Goal: Task Accomplishment & Management: Use online tool/utility

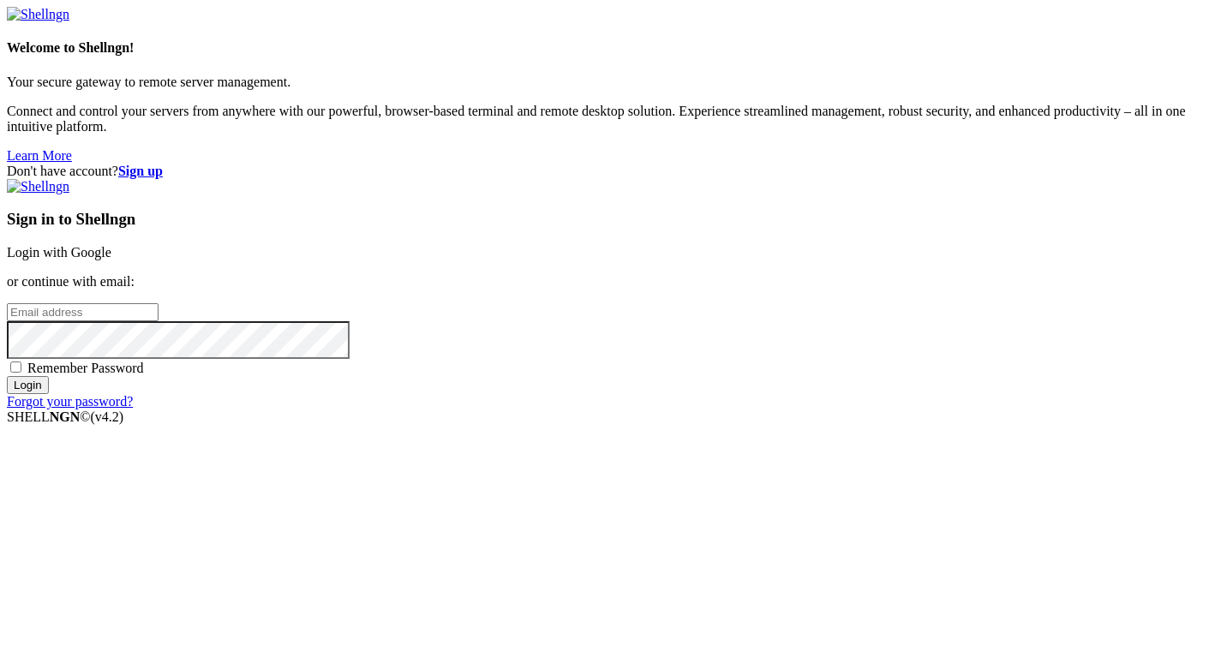
click at [158, 321] on input "email" at bounding box center [83, 312] width 152 height 18
click at [163, 164] on strong "Sign up" at bounding box center [140, 171] width 45 height 15
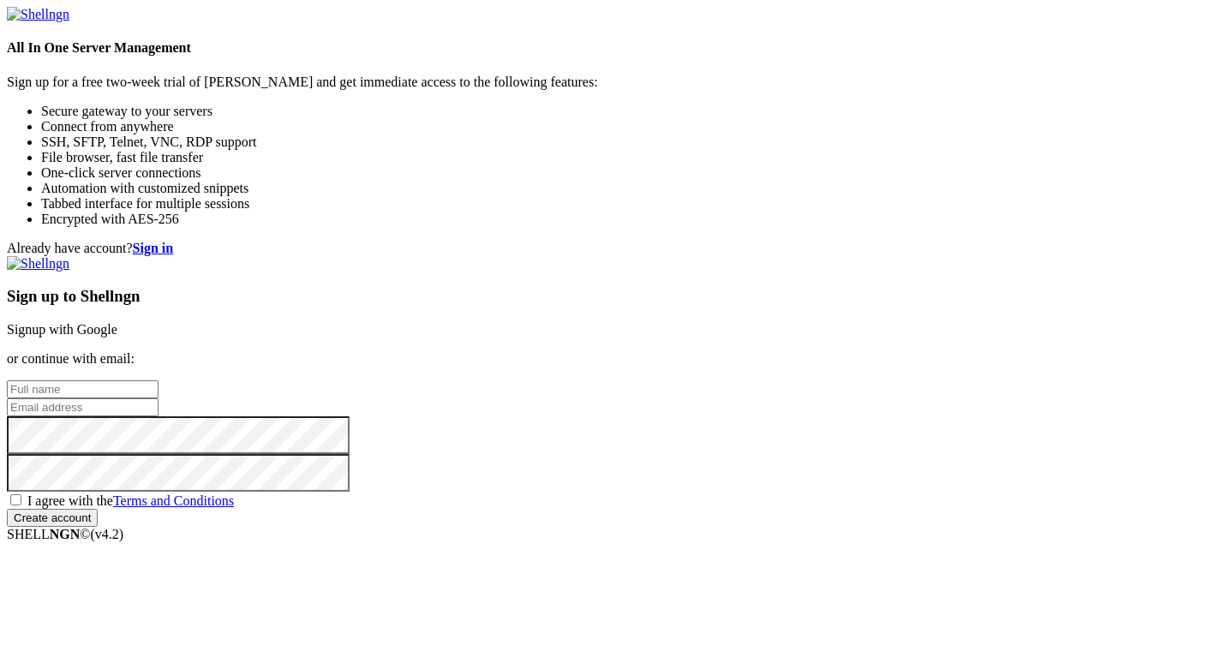
click at [158, 380] on input "text" at bounding box center [83, 389] width 152 height 18
type input "Martin Mužík"
click at [158, 398] on input "email" at bounding box center [83, 407] width 152 height 18
type input "[EMAIL_ADDRESS][DOMAIN_NAME]"
click at [234, 493] on span "I agree with the Terms and Conditions" at bounding box center [130, 500] width 206 height 15
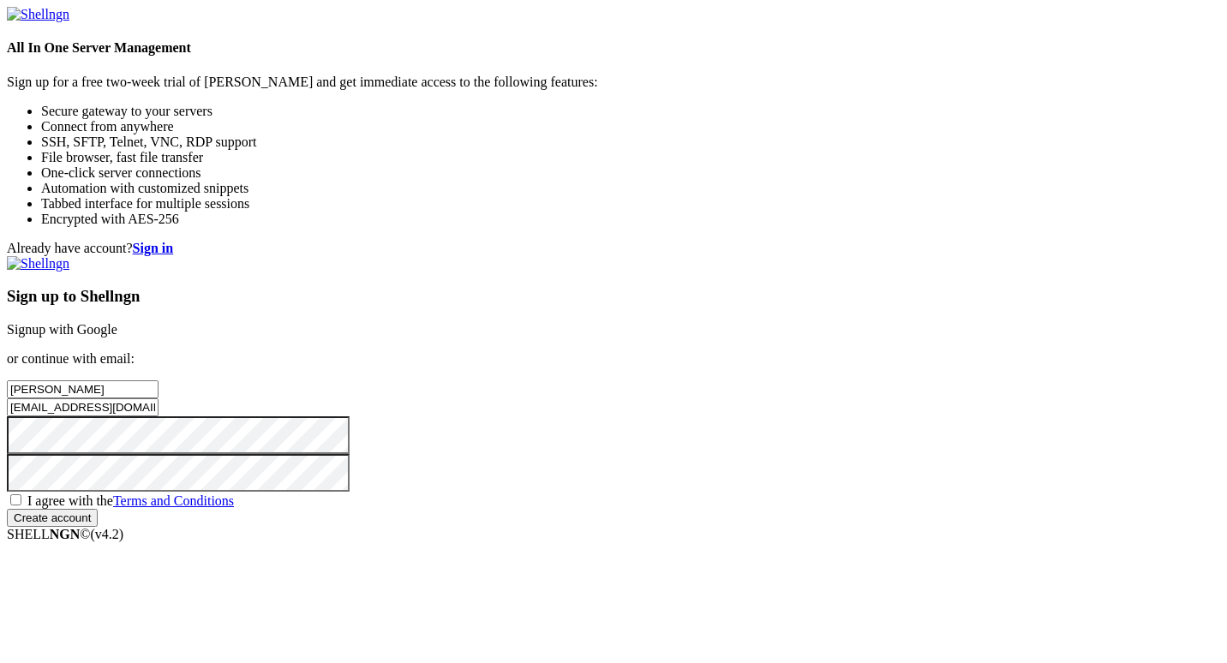
click at [21, 494] on input "I agree with the Terms and Conditions" at bounding box center [15, 499] width 11 height 11
checkbox input "true"
click at [727, 527] on div "Sign up to Shellngn Signup with Google or continue with email: Martin Mužík muz…" at bounding box center [613, 391] width 1213 height 271
click at [98, 527] on input "Create account" at bounding box center [52, 518] width 91 height 18
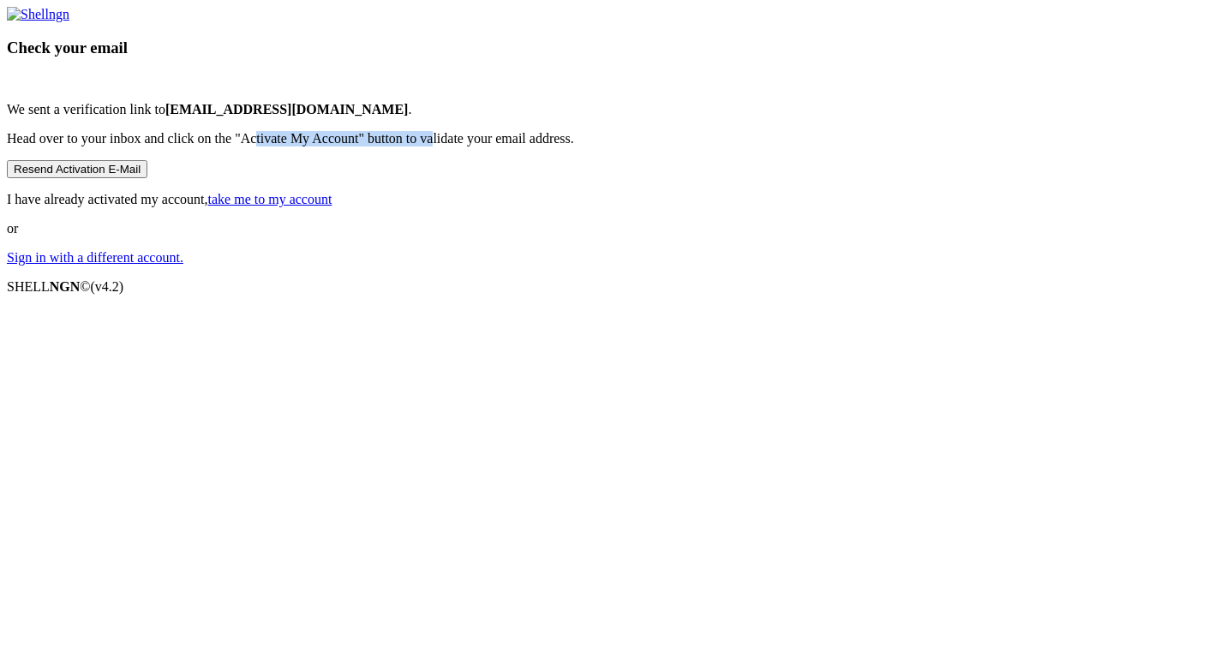
drag, startPoint x: 601, startPoint y: 361, endPoint x: 710, endPoint y: 350, distance: 110.2
click at [710, 146] on p "Head over to your inbox and click on the "Activate My Account" button to valida…" at bounding box center [613, 138] width 1213 height 15
drag, startPoint x: 710, startPoint y: 350, endPoint x: 683, endPoint y: 366, distance: 31.9
click at [683, 146] on p "Head over to your inbox and click on the "Activate My Account" button to valida…" at bounding box center [613, 138] width 1213 height 15
drag, startPoint x: 465, startPoint y: 350, endPoint x: 752, endPoint y: 365, distance: 287.4
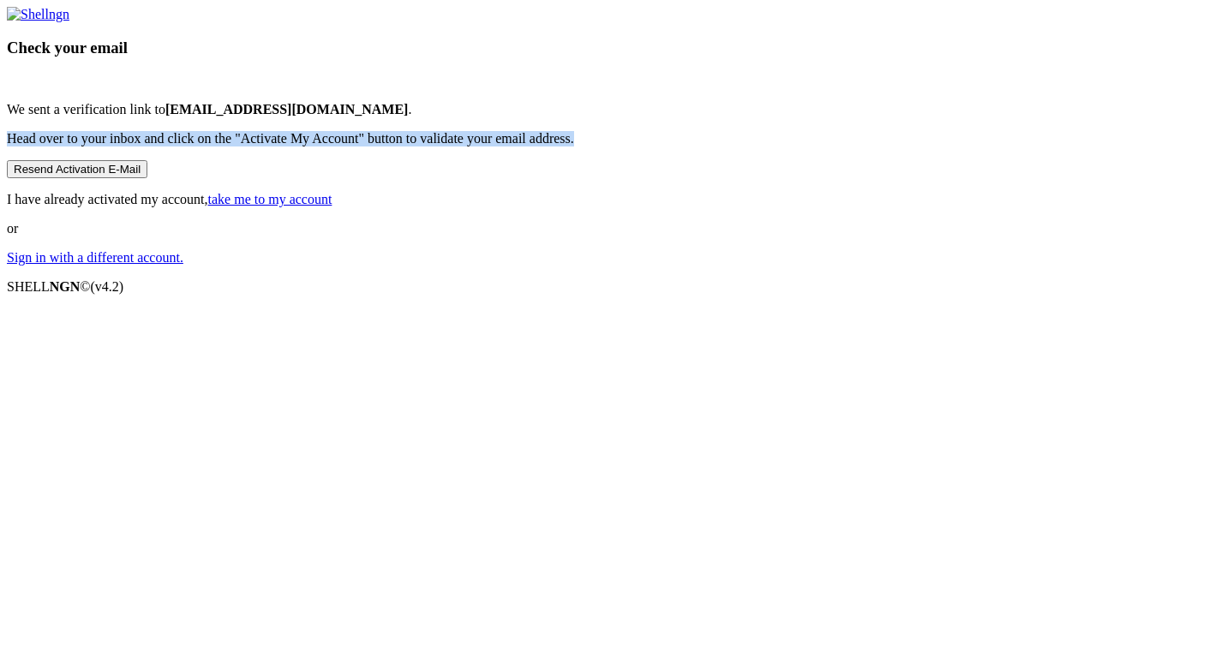
click at [752, 146] on p "Head over to your inbox and click on the "Activate My Account" button to valida…" at bounding box center [613, 138] width 1213 height 15
drag, startPoint x: 752, startPoint y: 365, endPoint x: 738, endPoint y: 374, distance: 16.9
click at [738, 146] on p "Head over to your inbox and click on the "Activate My Account" button to valida…" at bounding box center [613, 138] width 1213 height 15
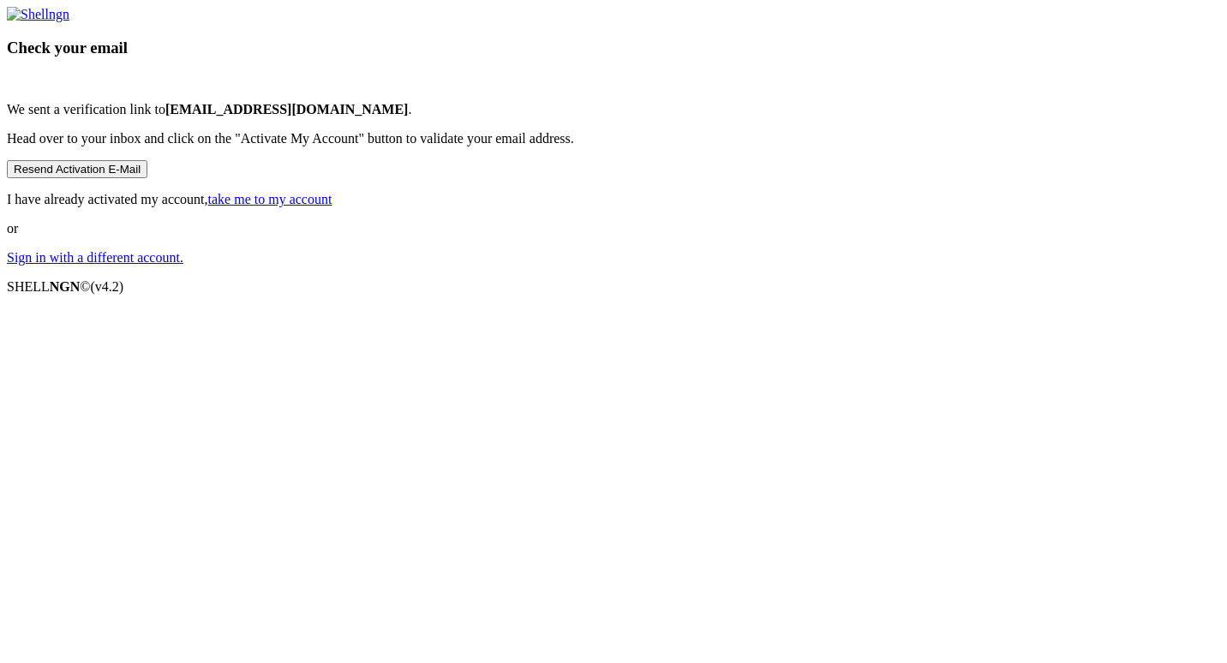
click at [332, 206] on link "take me to my account" at bounding box center [270, 199] width 124 height 15
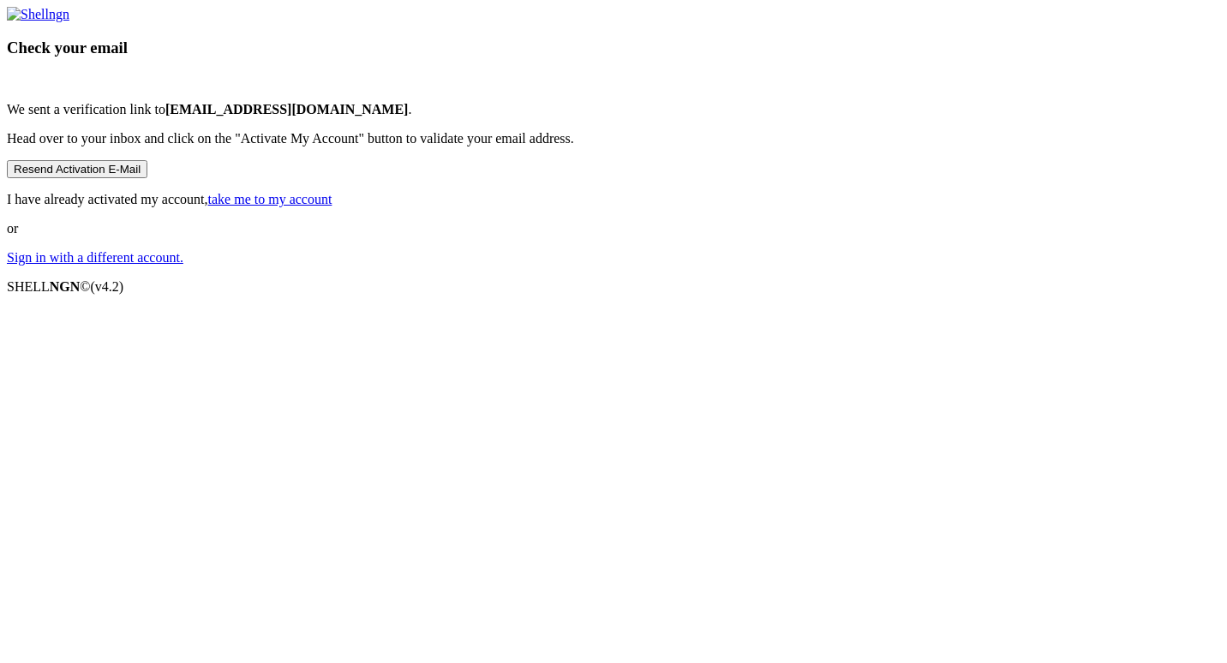
click at [332, 206] on link "take me to my account" at bounding box center [270, 199] width 124 height 15
click at [887, 266] on div "Check your email We sent a verification link to muzik551@seznam.cz . Head over …" at bounding box center [613, 136] width 1213 height 259
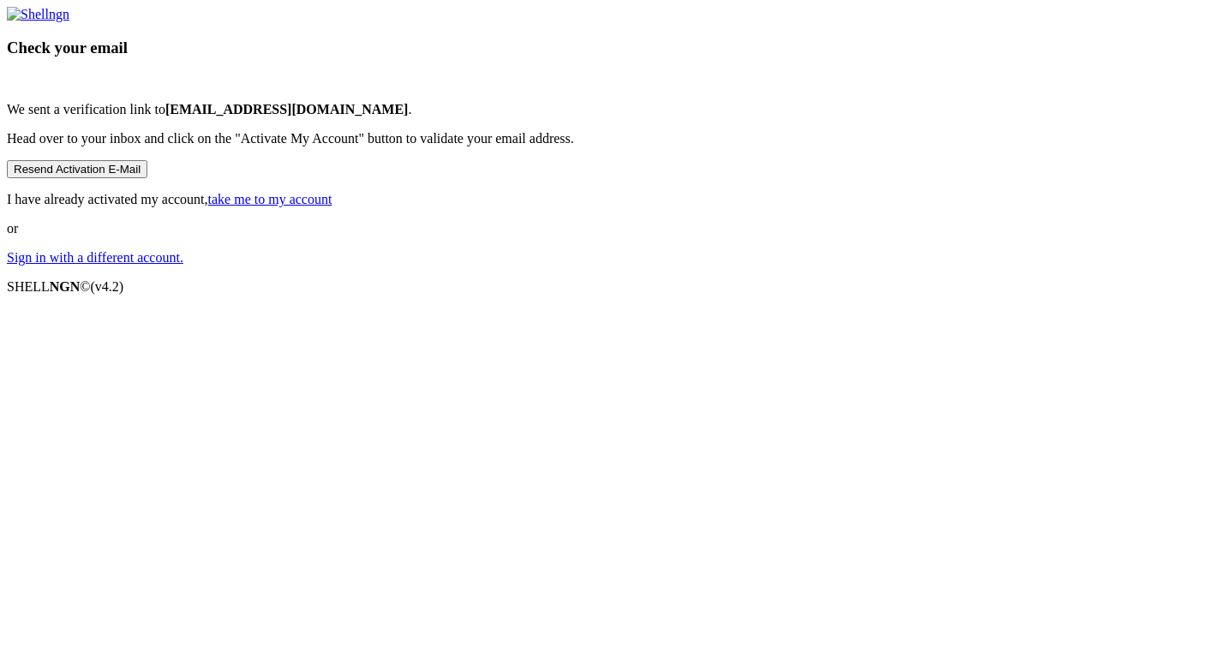
click at [332, 206] on link "take me to my account" at bounding box center [270, 199] width 124 height 15
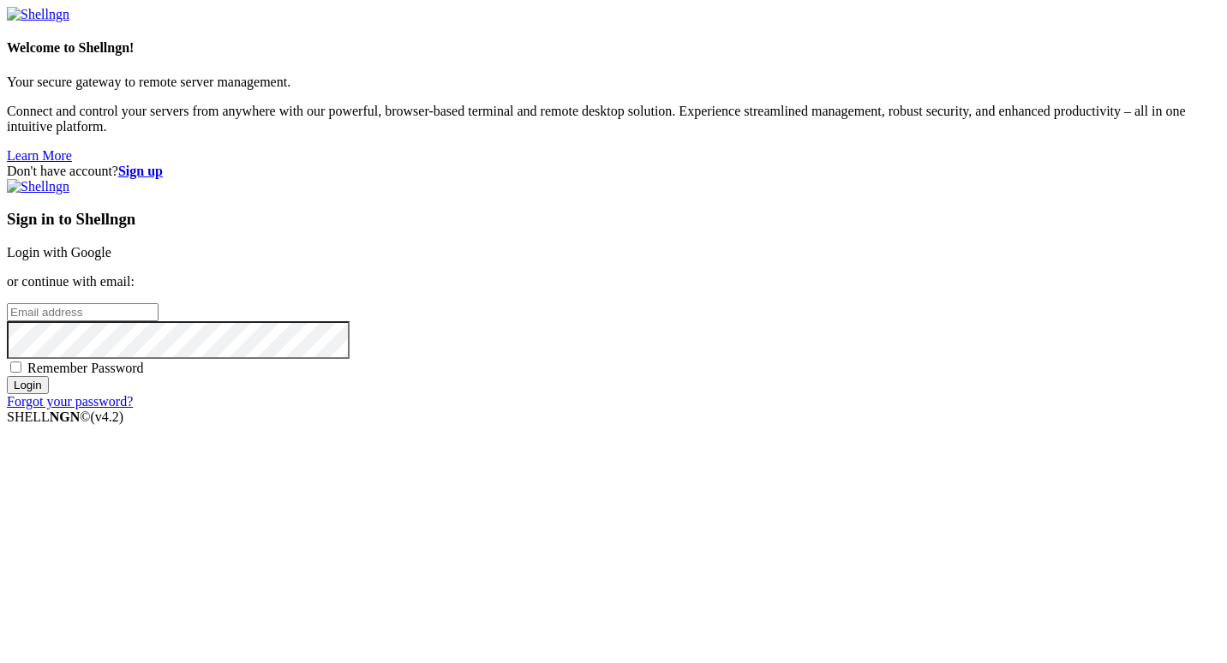
click at [158, 315] on input "email" at bounding box center [83, 312] width 152 height 18
type input "[EMAIL_ADDRESS][DOMAIN_NAME]"
drag, startPoint x: 648, startPoint y: 413, endPoint x: 708, endPoint y: 482, distance: 92.3
click at [144, 375] on span "Remember Password" at bounding box center [85, 368] width 117 height 15
click at [21, 373] on input "Remember Password" at bounding box center [15, 367] width 11 height 11
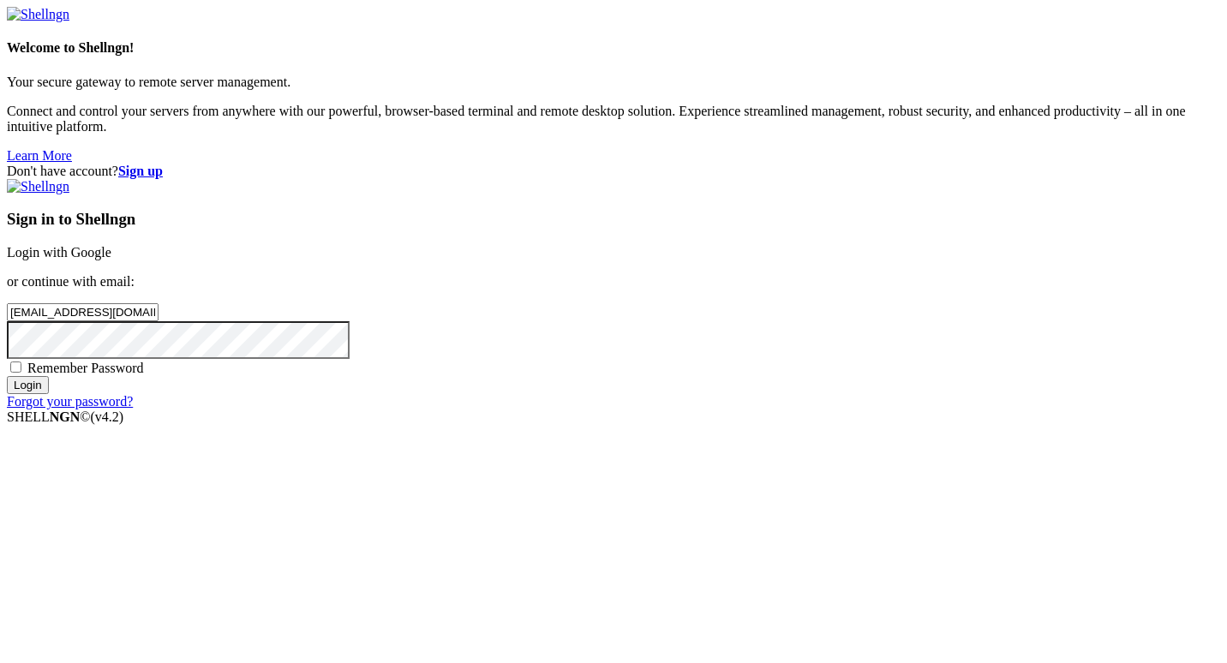
checkbox input "true"
click at [49, 394] on input "Login" at bounding box center [28, 385] width 42 height 18
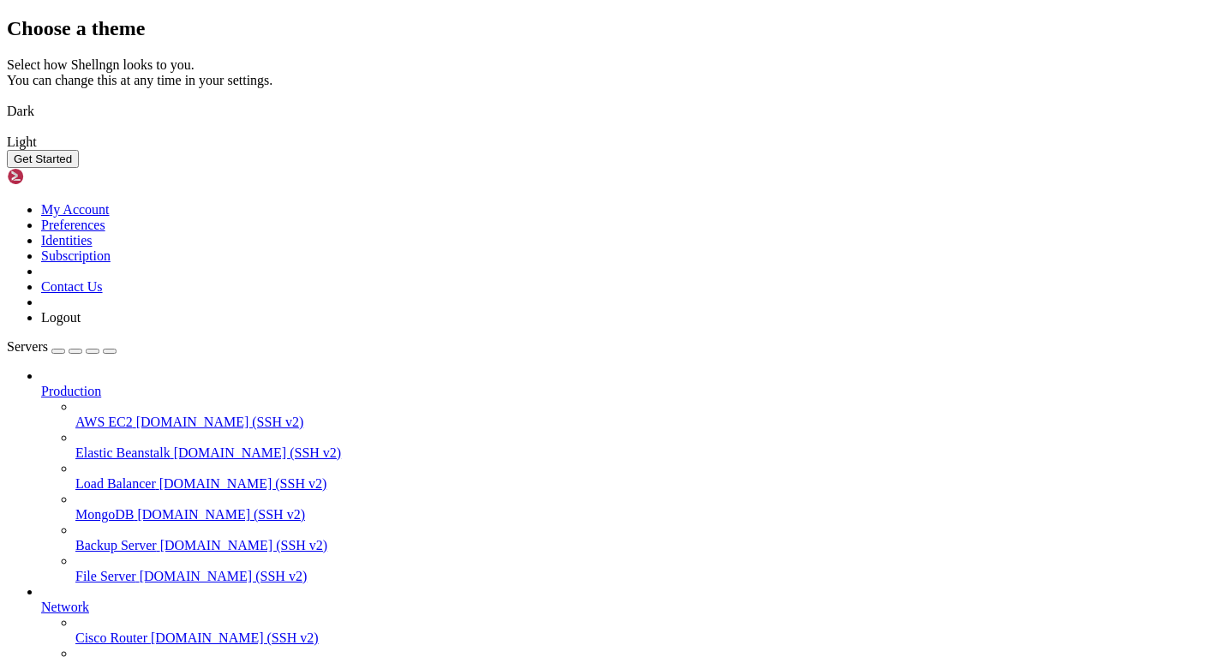
click at [7, 100] on img at bounding box center [7, 100] width 0 height 0
click at [79, 168] on button "Get Started" at bounding box center [43, 159] width 72 height 18
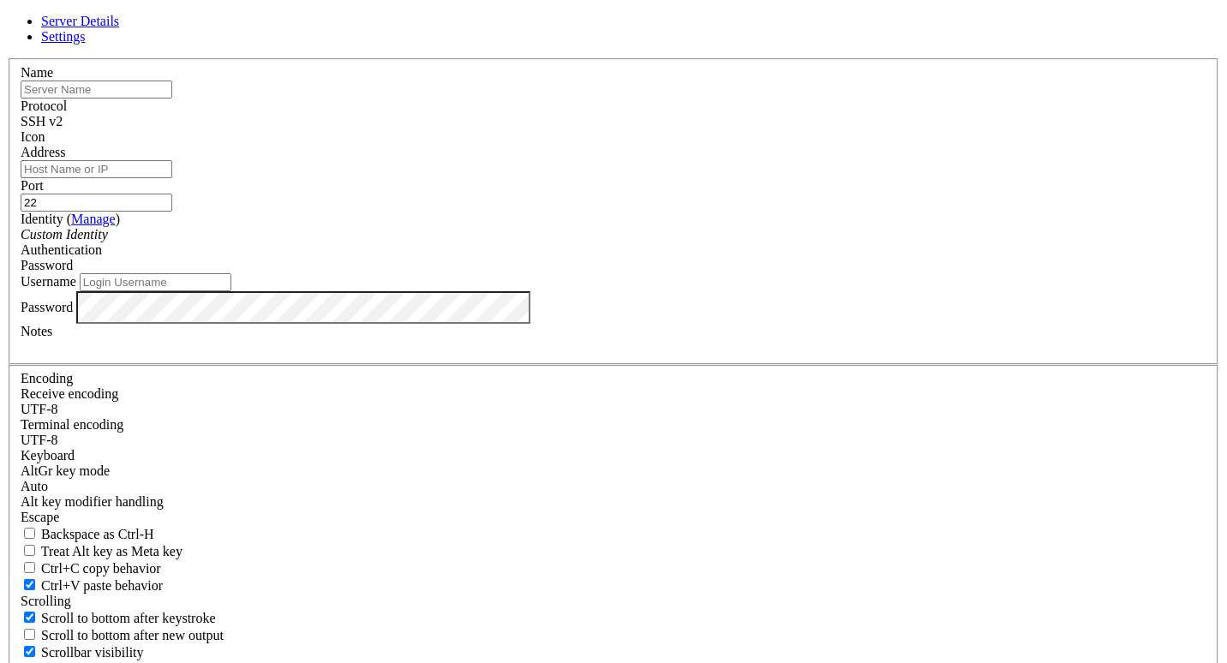
click at [172, 99] on input "text" at bounding box center [97, 90] width 152 height 18
type input "Z-Cloud"
click at [688, 129] on div "SSH v2" at bounding box center [614, 121] width 1186 height 15
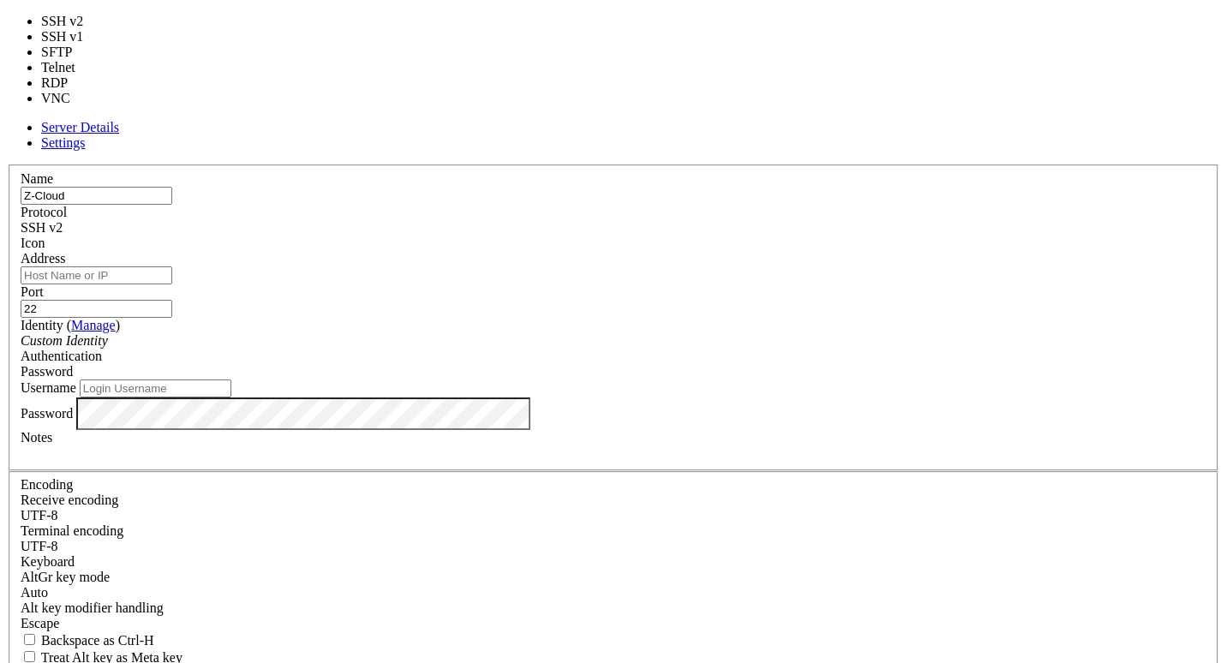
type input "23"
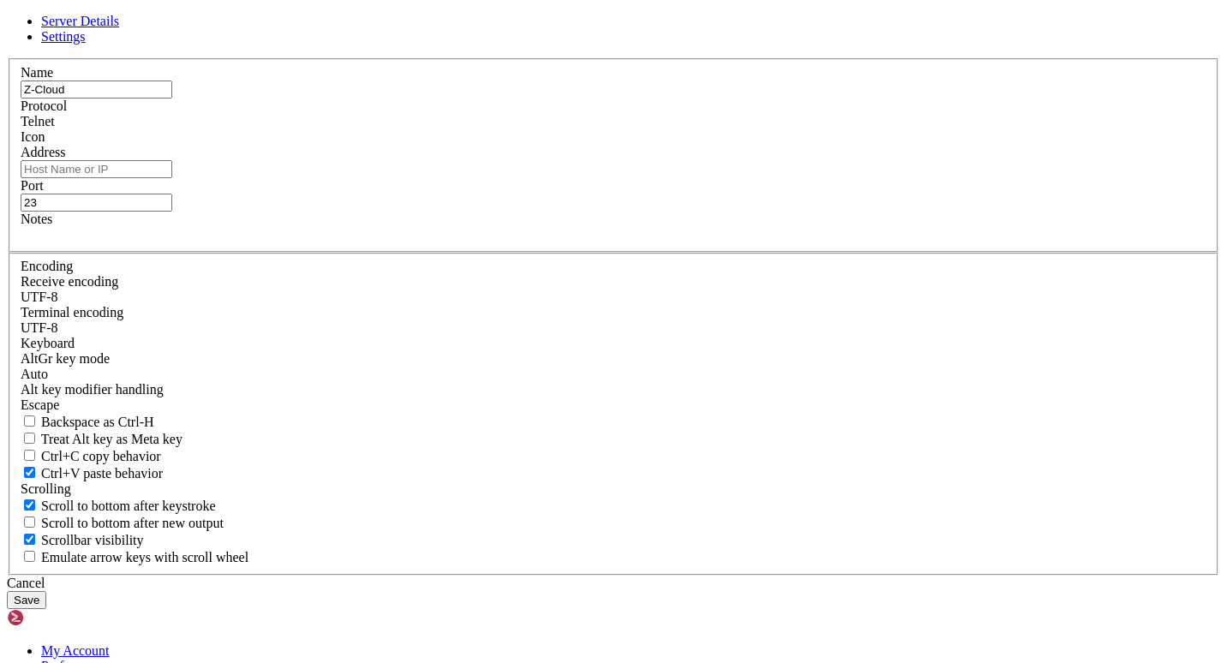
click at [172, 178] on input "Address" at bounding box center [97, 169] width 152 height 18
paste input "[TECHNICAL_ID]"
drag, startPoint x: 503, startPoint y: 278, endPoint x: 472, endPoint y: 285, distance: 31.8
click at [172, 178] on input "[TECHNICAL_ID]" at bounding box center [97, 169] width 152 height 18
type input "[TECHNICAL_ID]"
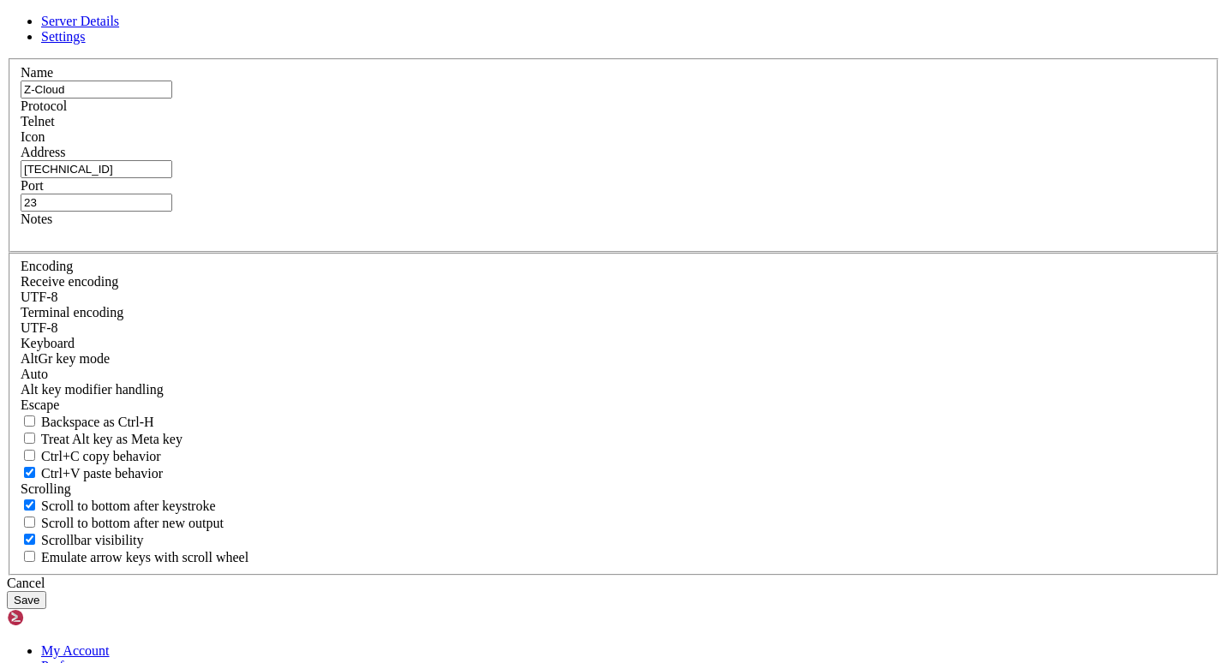
click at [172, 212] on input "23" at bounding box center [97, 203] width 152 height 18
type input "2"
paste input "43100"
type input "43100"
drag, startPoint x: 517, startPoint y: 289, endPoint x: 470, endPoint y: 279, distance: 48.0
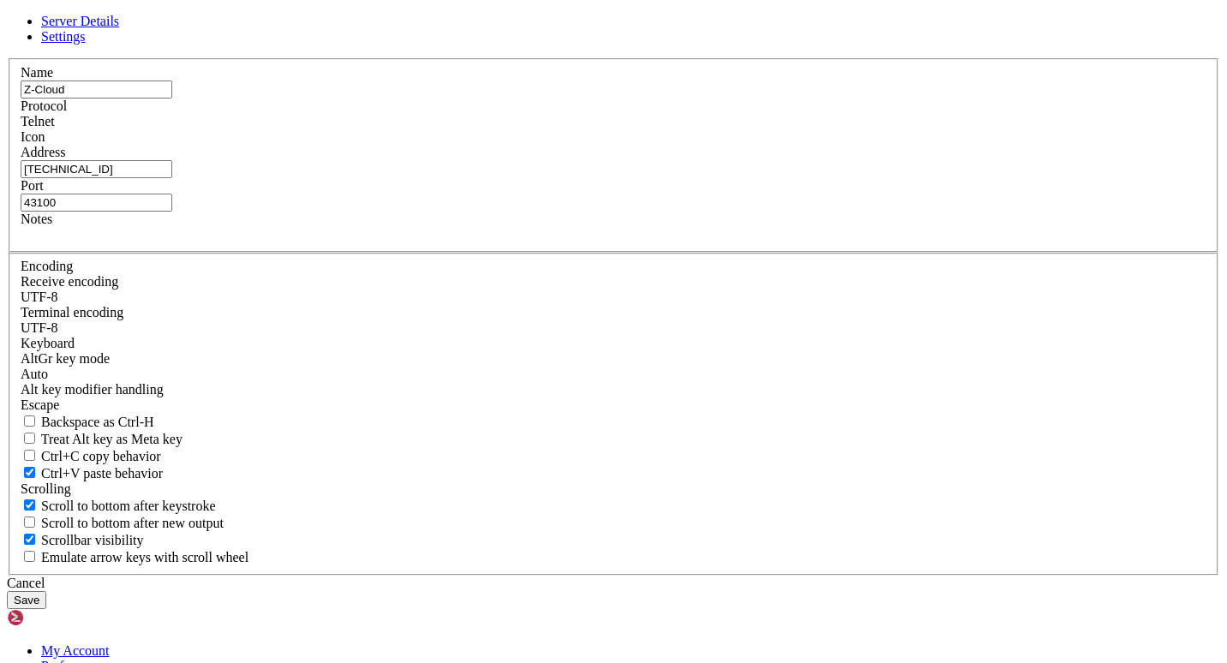
click at [172, 178] on input "[TECHNICAL_ID]" at bounding box center [97, 169] width 152 height 18
type input "[TECHNICAL_ID]"
click at [620, 457] on div "Name Z-Cloud Protocol Telnet Icon Address [TECHNICAL_ID] Notes" at bounding box center [613, 316] width 1213 height 517
click at [793, 145] on div at bounding box center [614, 145] width 1186 height 0
click at [46, 591] on button "Save" at bounding box center [26, 600] width 39 height 18
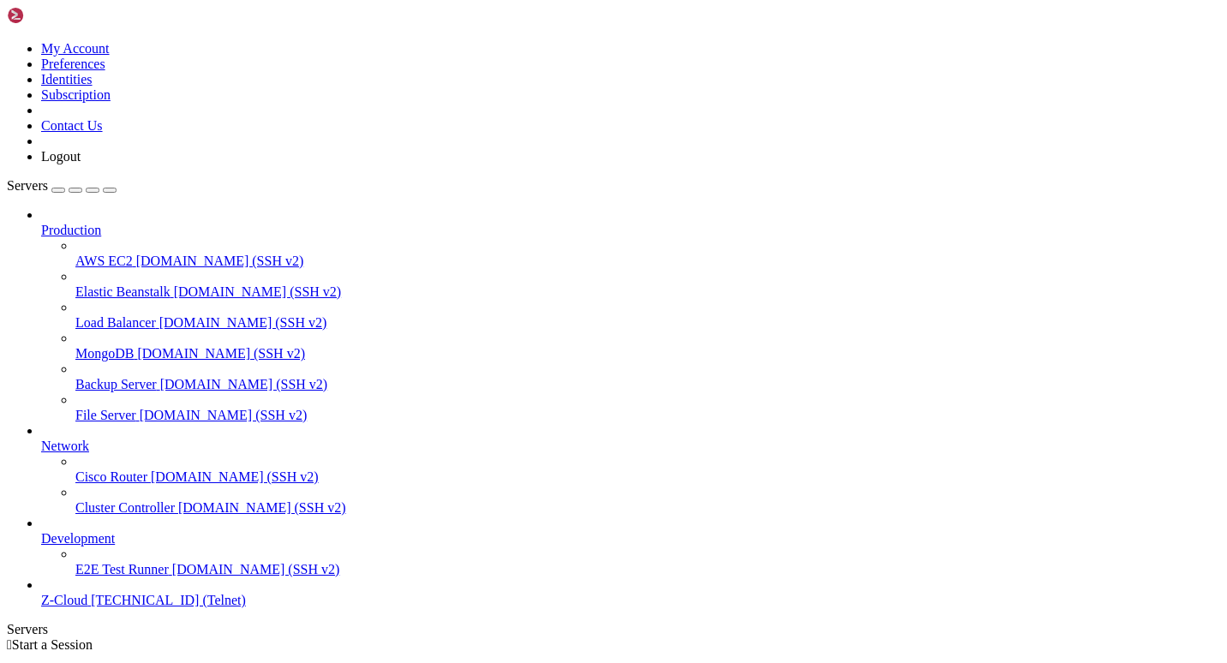
scroll to position [28, 0]
click at [91, 607] on span "[TECHNICAL_ID] (Telnet)" at bounding box center [168, 600] width 155 height 15
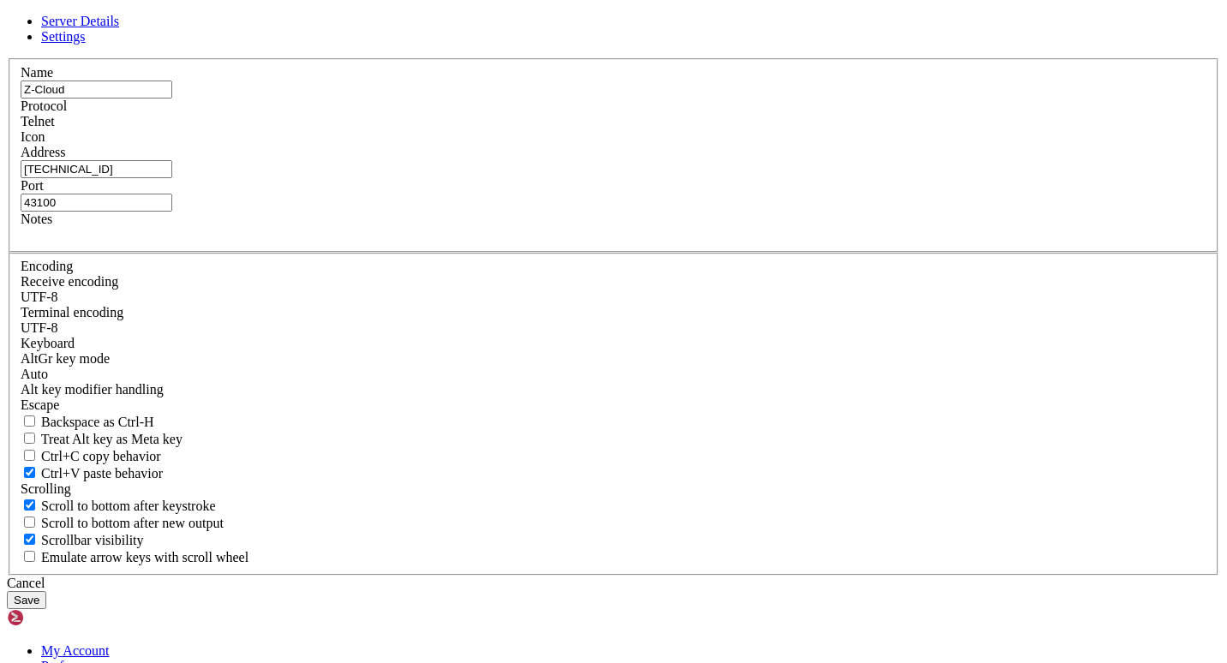
click at [172, 212] on input "43100" at bounding box center [97, 203] width 152 height 18
click at [593, 453] on div "Name Z-Cloud Protocol Telnet Icon Address [TECHNICAL_ID] Notes" at bounding box center [613, 316] width 1213 height 517
click at [46, 591] on button "Save" at bounding box center [26, 600] width 39 height 18
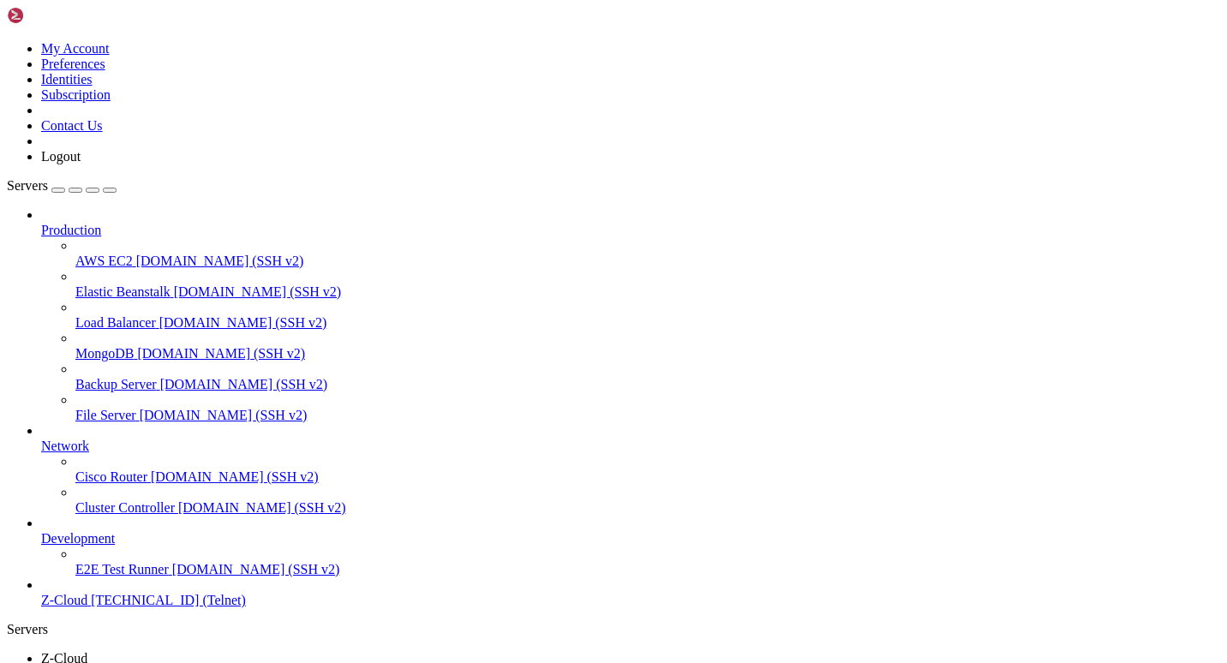
click at [76, 469] on span "Cisco Router" at bounding box center [111, 476] width 72 height 15
click at [151, 469] on span "[DOMAIN_NAME] (SSH v2)" at bounding box center [235, 476] width 168 height 15
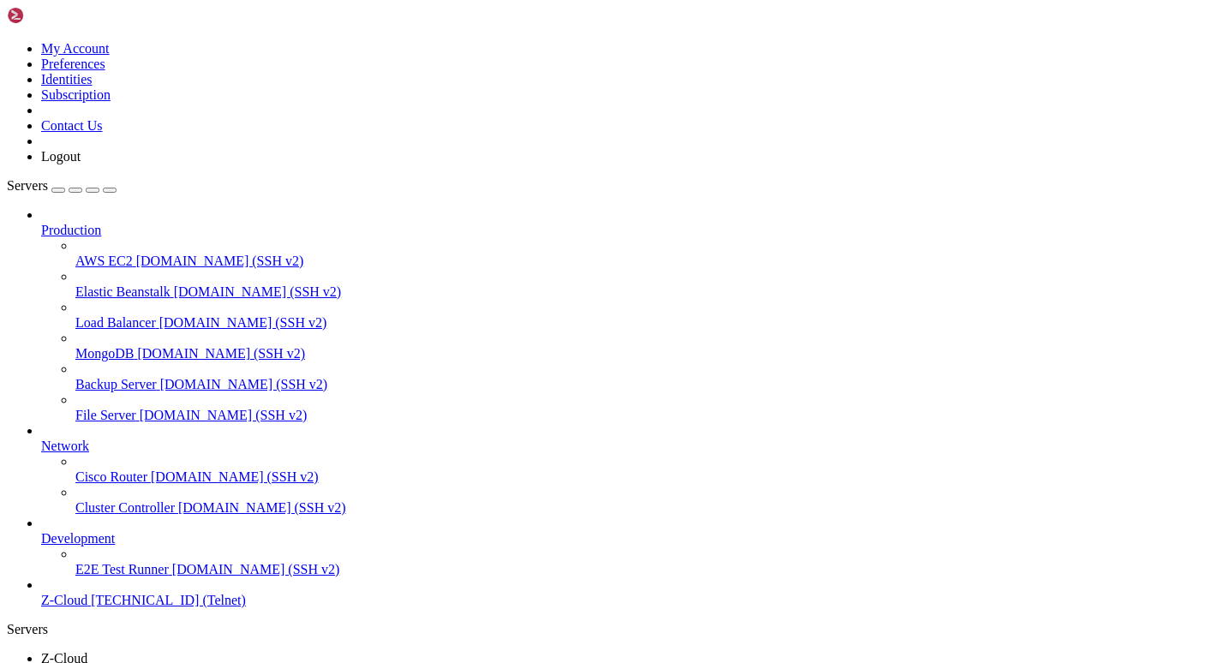
click at [87, 607] on span "Z-Cloud" at bounding box center [64, 600] width 46 height 15
click at [57, 607] on span "Z-Cloud" at bounding box center [64, 600] width 46 height 15
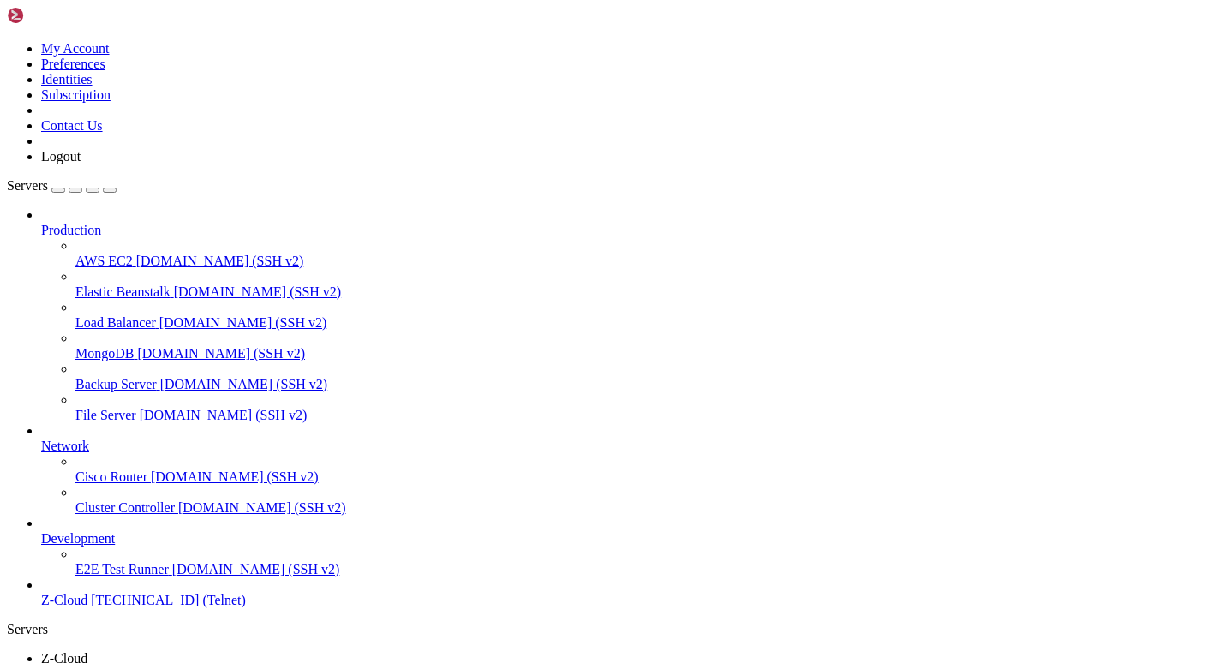
click at [57, 607] on span "Z-Cloud" at bounding box center [64, 600] width 46 height 15
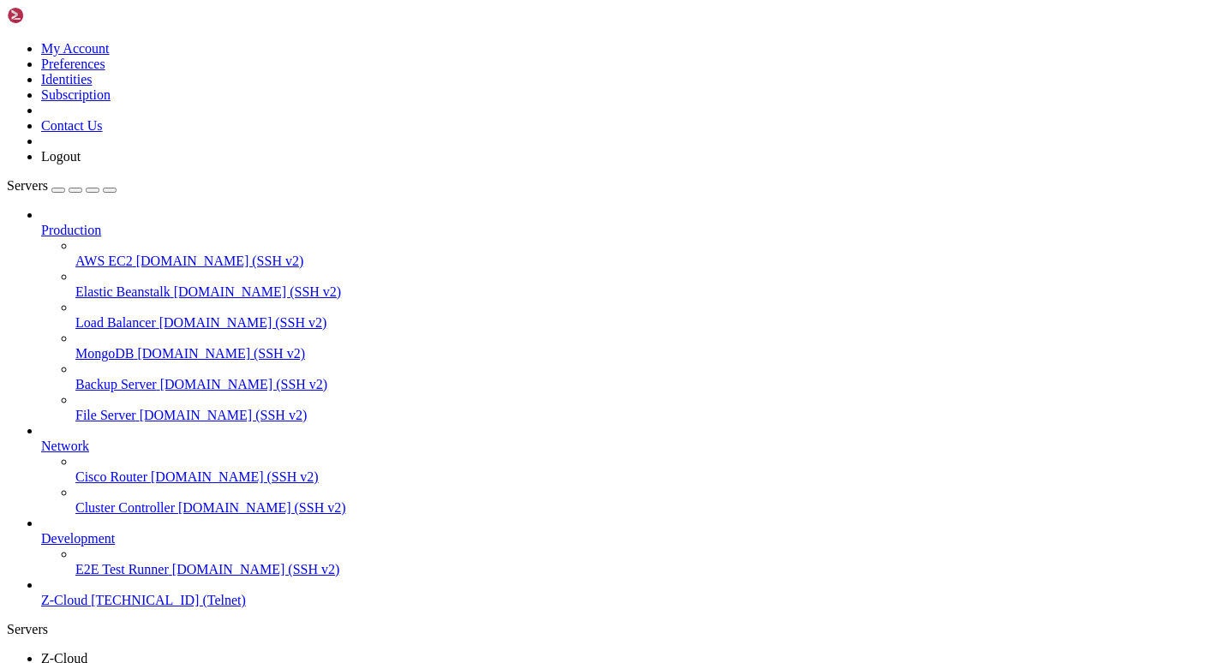
click at [87, 651] on span "Z-Cloud" at bounding box center [64, 658] width 46 height 15
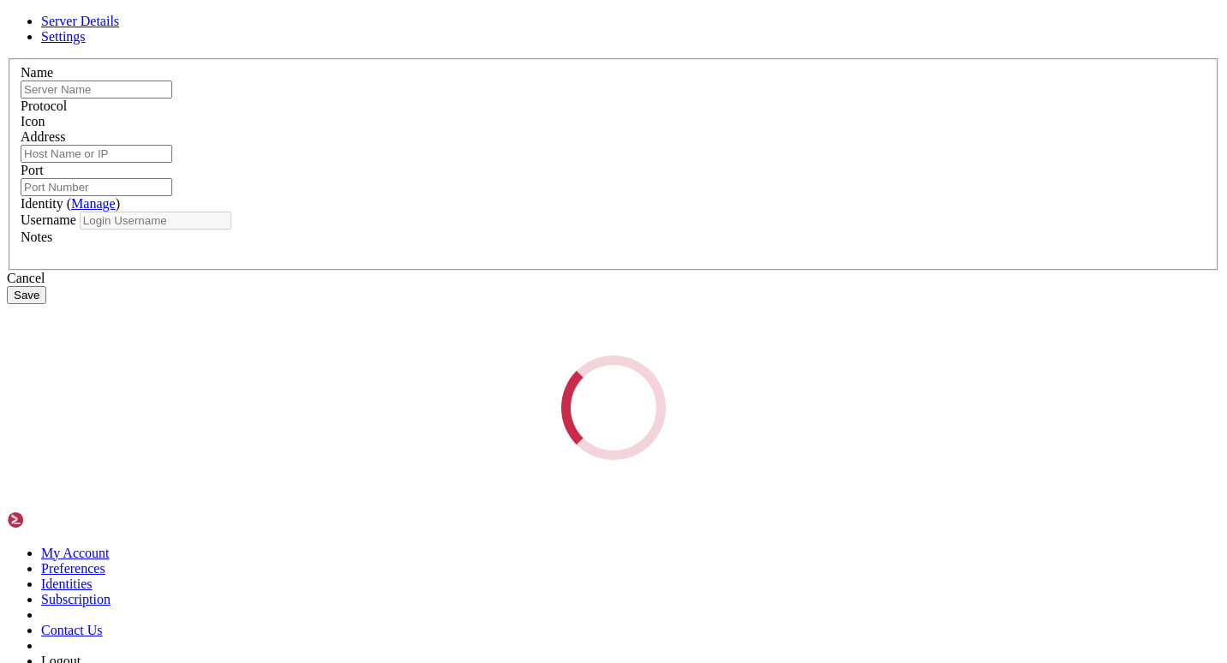
type input "Z-Cloud"
type input "[TECHNICAL_ID]"
type input "43100"
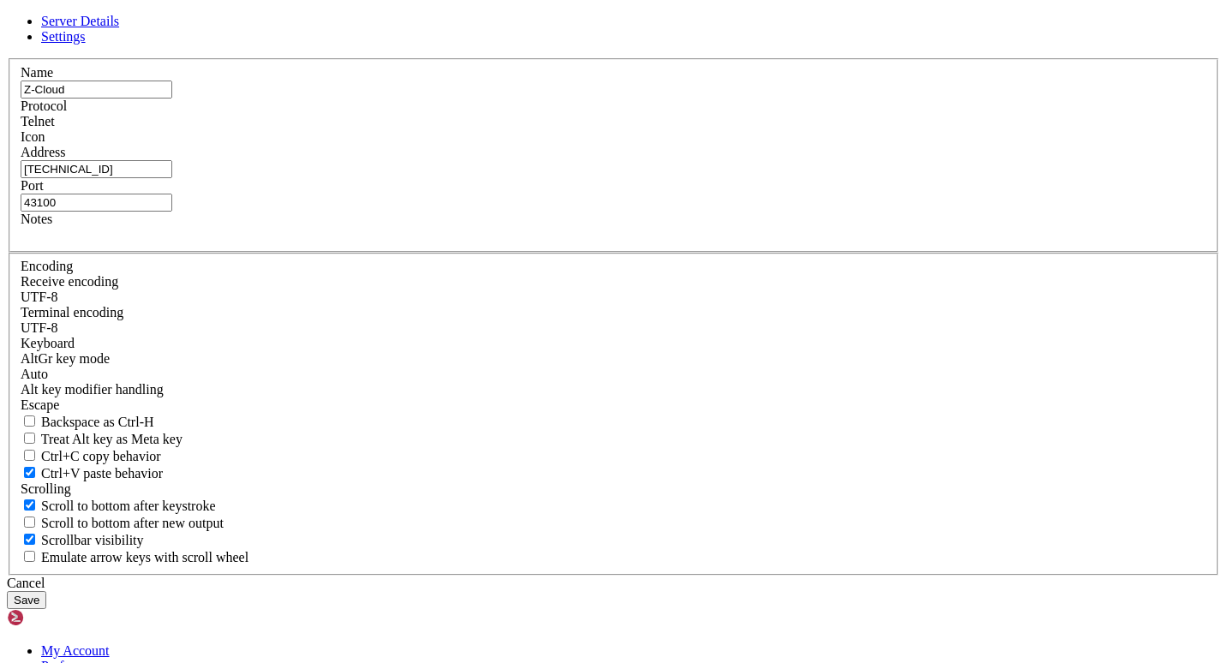
drag, startPoint x: 538, startPoint y: 281, endPoint x: 97, endPoint y: 298, distance: 441.5
click at [97, 298] on div "Server Details Settings Name Z-Cloud Protocol Telnet Icon" at bounding box center [613, 311] width 1213 height 595
paste input "[DOMAIN_NAME]"
type input "[DOMAIN_NAME]"
click at [505, 388] on div "Name Z-Cloud Protocol Telnet Icon Address [DOMAIN_NAME] Port 43100 Notes" at bounding box center [613, 316] width 1213 height 517
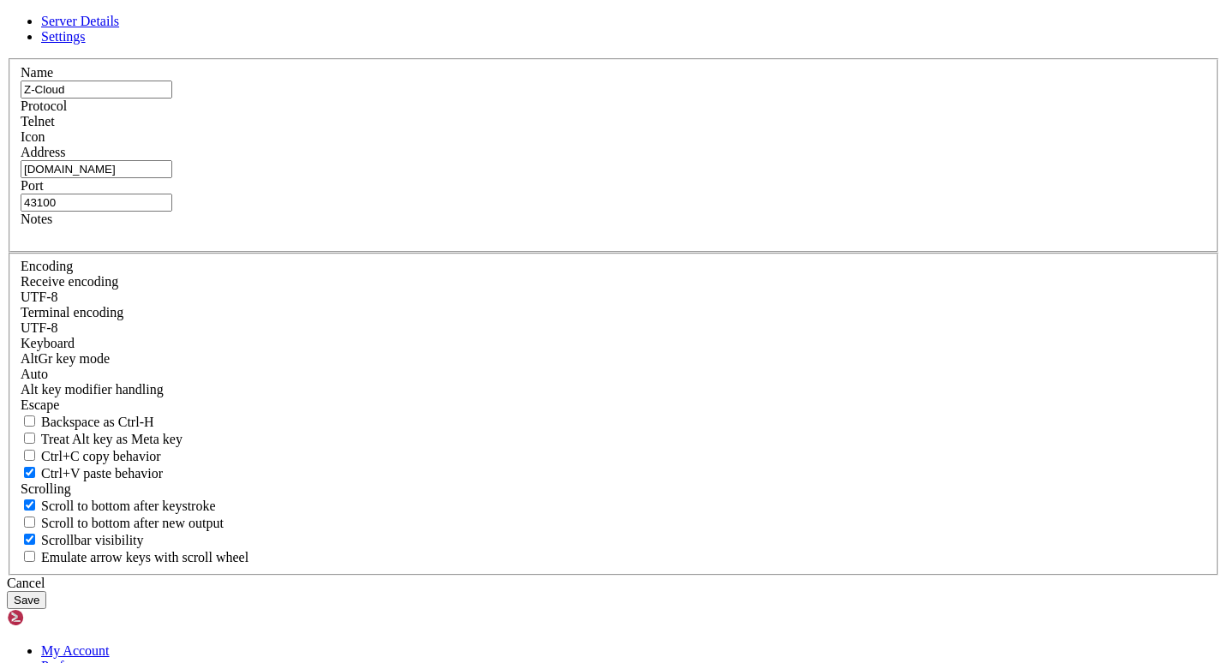
click at [46, 591] on button "Save" at bounding box center [26, 600] width 39 height 18
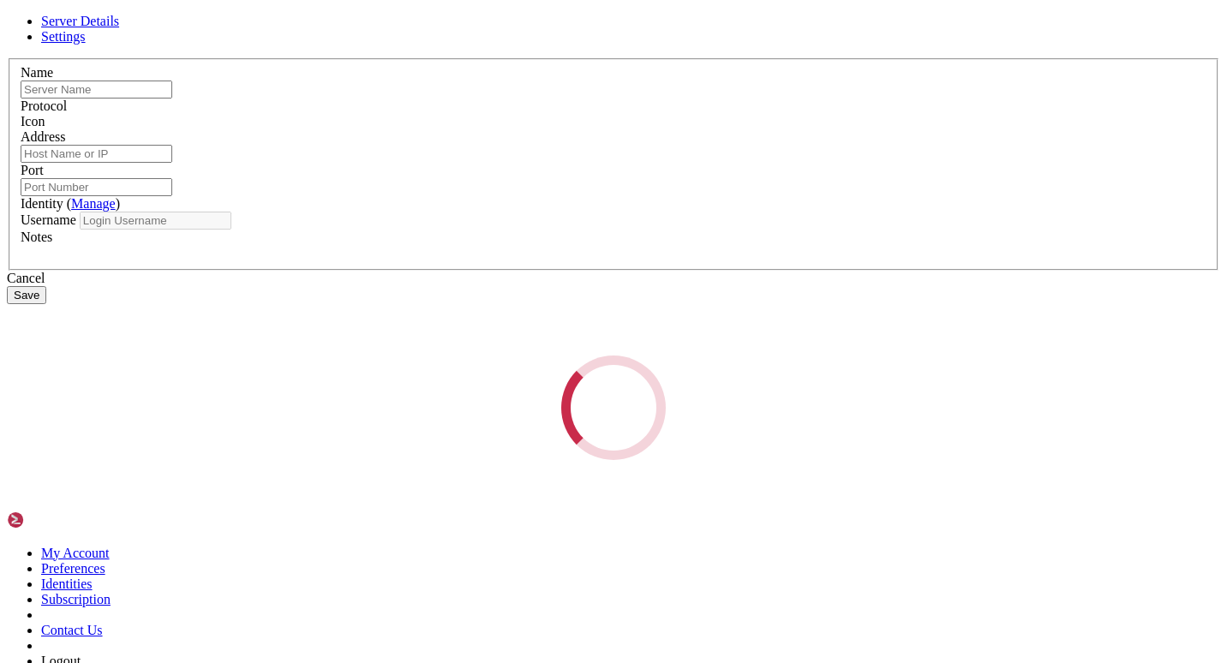
type input "Z-Cloud"
type input "[DOMAIN_NAME]"
type input "43100"
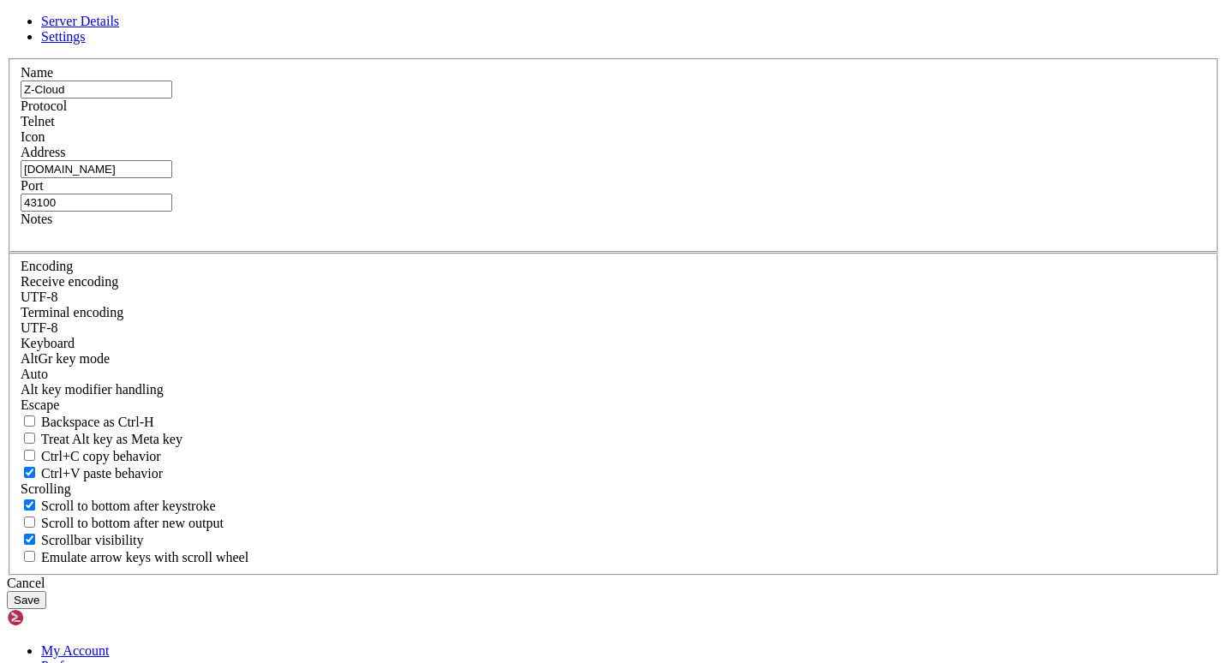
drag, startPoint x: 484, startPoint y: 284, endPoint x: 336, endPoint y: 322, distance: 152.9
click at [336, 322] on div "Server Details Settings Name Z-Cloud Protocol Telnet Icon" at bounding box center [613, 311] width 1213 height 595
paste input "[DOMAIN_NAME]:43100"
drag, startPoint x: 583, startPoint y: 281, endPoint x: 541, endPoint y: 296, distance: 44.7
click at [172, 178] on input "[DOMAIN_NAME]:43100" at bounding box center [97, 169] width 152 height 18
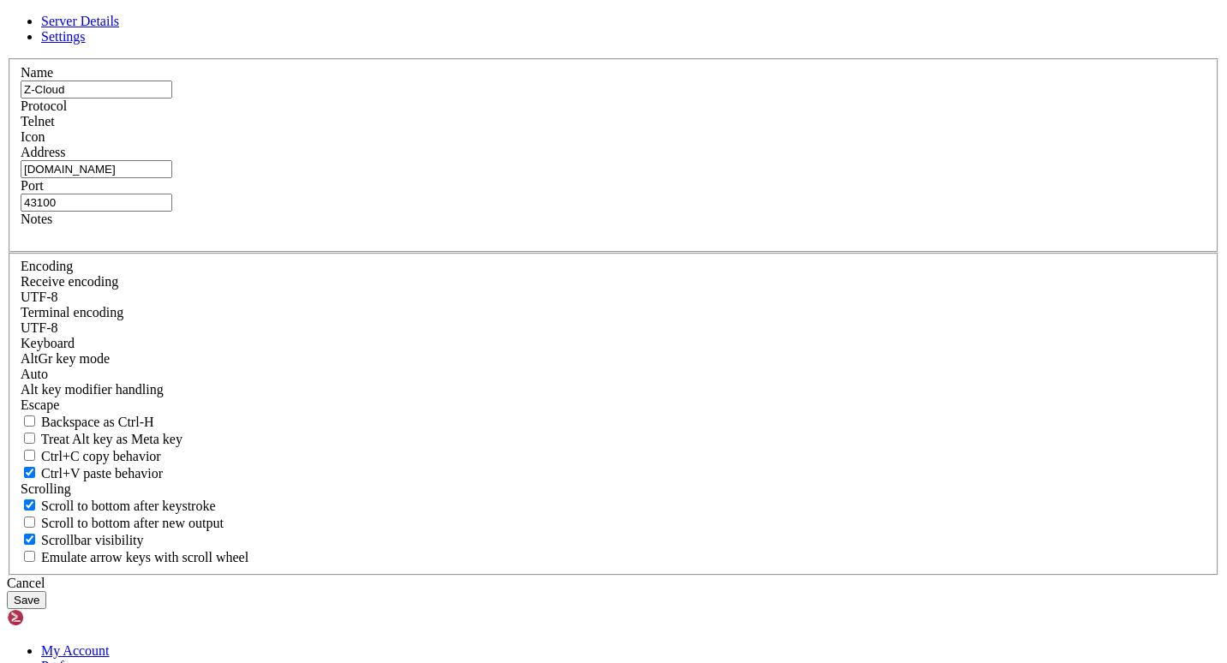
type input "[DOMAIN_NAME]"
click at [46, 591] on button "Save" at bounding box center [26, 600] width 39 height 18
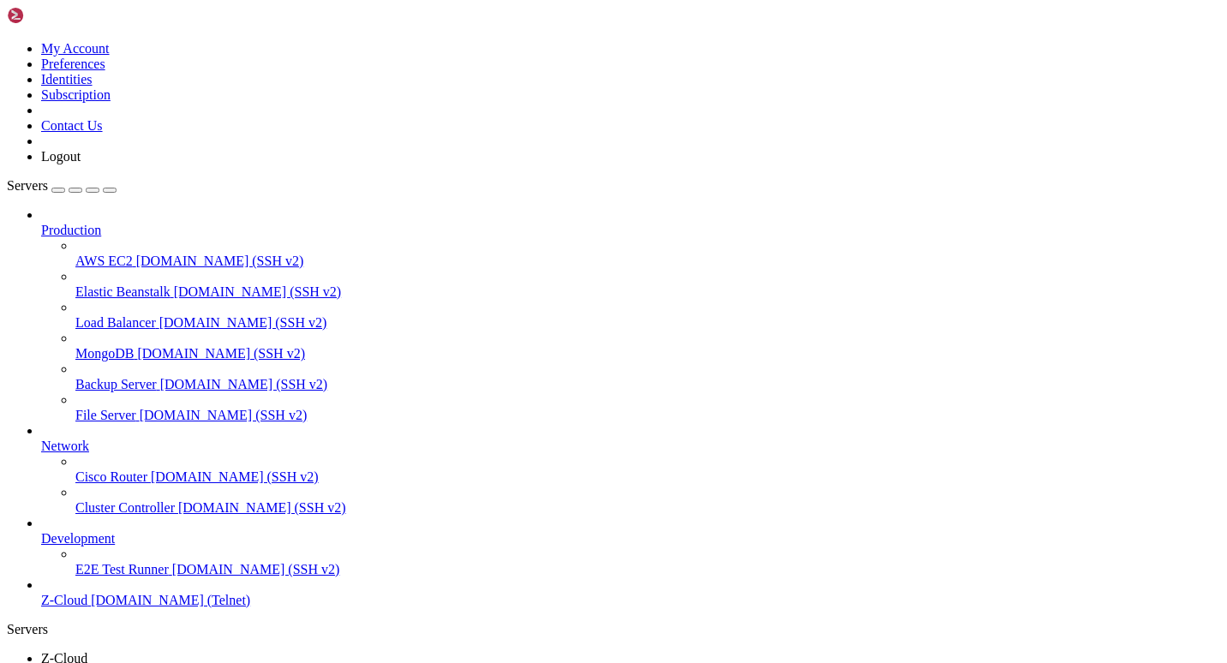
drag, startPoint x: 707, startPoint y: 1211, endPoint x: 492, endPoint y: 1132, distance: 229.0
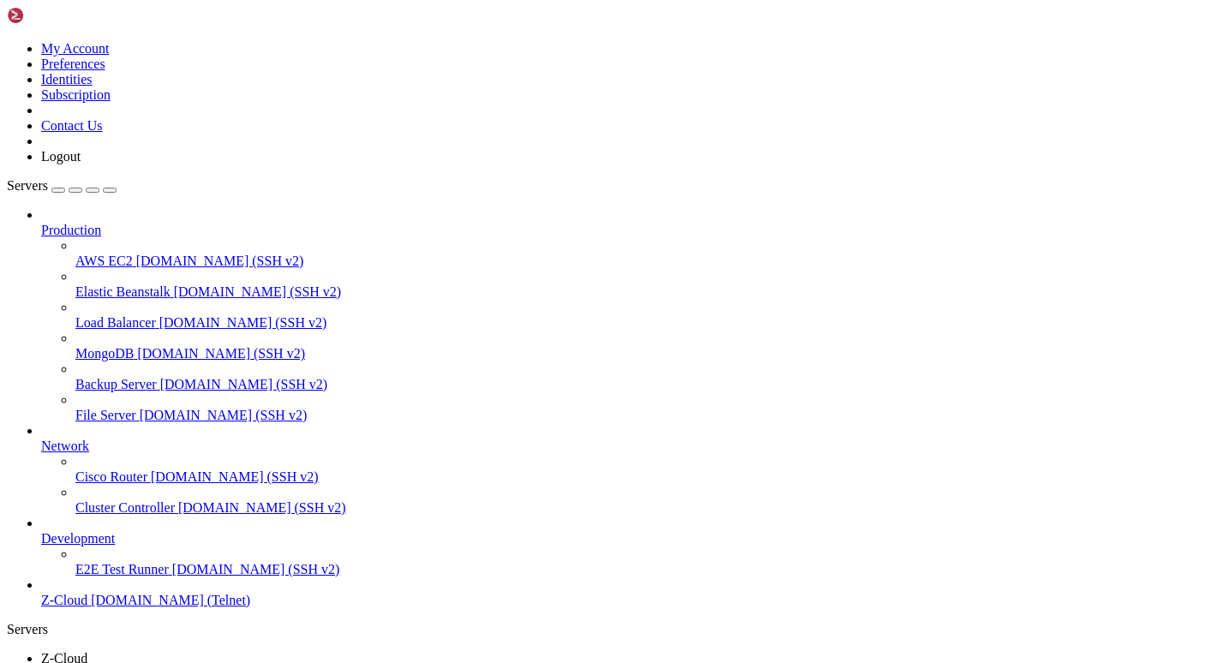
click at [7, 41] on icon at bounding box center [7, 41] width 0 height 0
click at [81, 164] on link "Logout" at bounding box center [60, 156] width 39 height 15
